Goal: Information Seeking & Learning: Learn about a topic

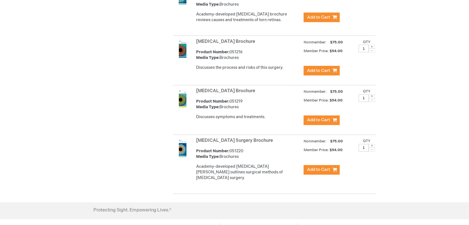
scroll to position [2343, 0]
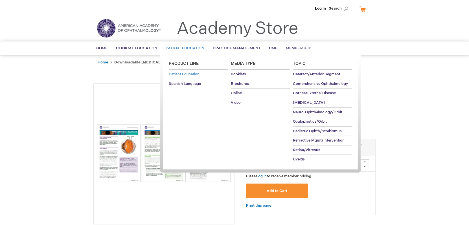
click at [193, 74] on span "Patient Education" at bounding box center [184, 74] width 31 height 5
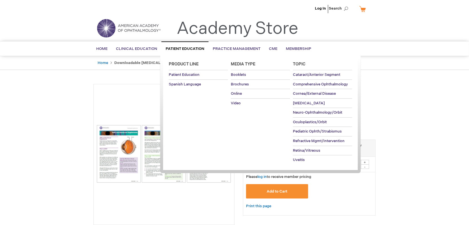
click at [190, 46] on link "Patient Education" at bounding box center [184, 48] width 47 height 14
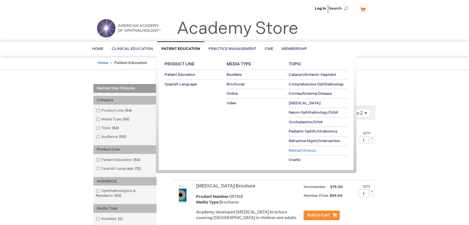
click at [308, 150] on span "Retina/Vitreous" at bounding box center [302, 150] width 27 height 5
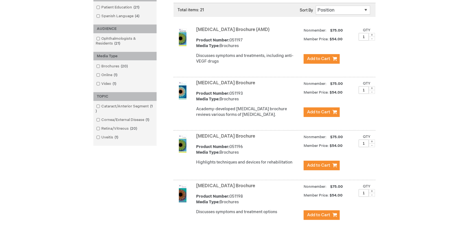
scroll to position [113, 0]
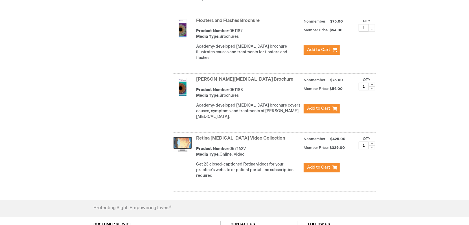
scroll to position [988, 0]
